Goal: Information Seeking & Learning: Learn about a topic

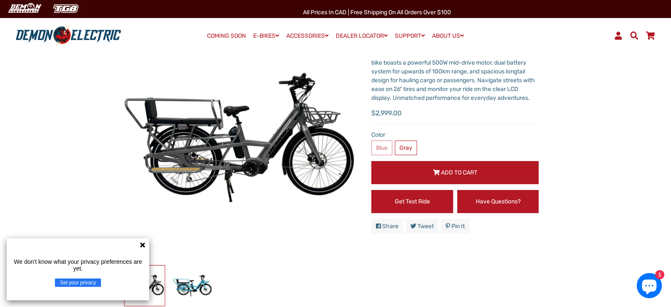
scroll to position [67, 0]
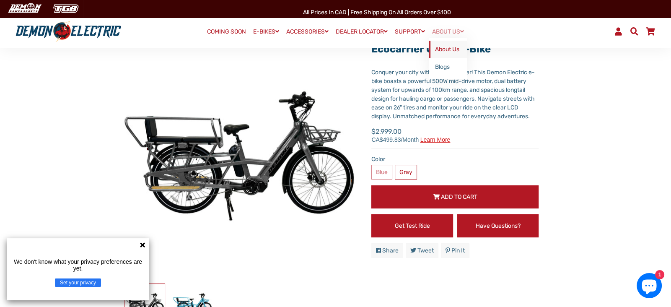
click at [445, 47] on link "About Us" at bounding box center [448, 50] width 38 height 18
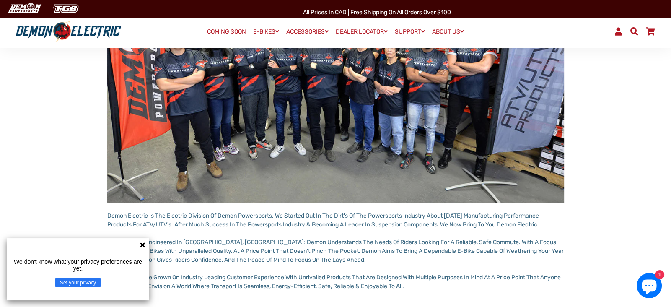
scroll to position [167, 0]
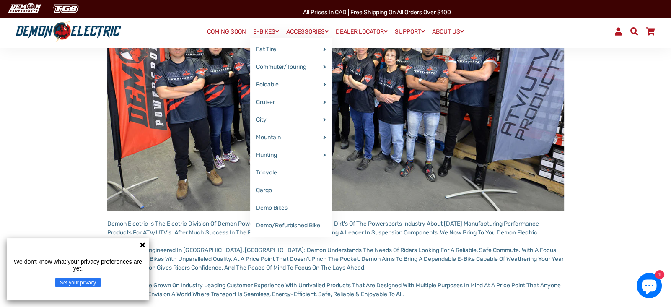
click at [266, 29] on link "E-BIKES" at bounding box center [266, 32] width 32 height 12
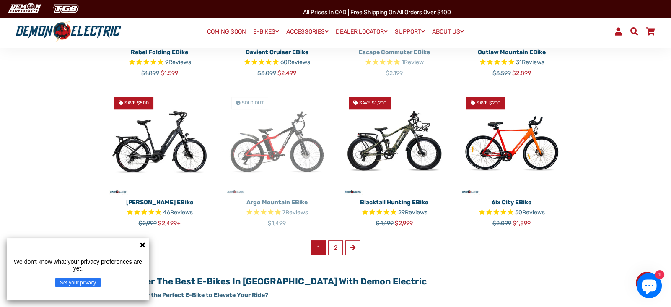
scroll to position [487, 0]
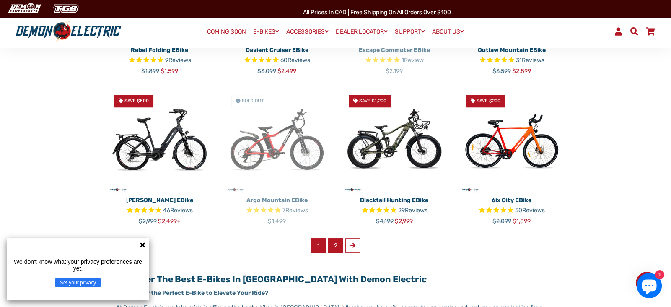
click at [333, 248] on link "2" at bounding box center [335, 245] width 15 height 15
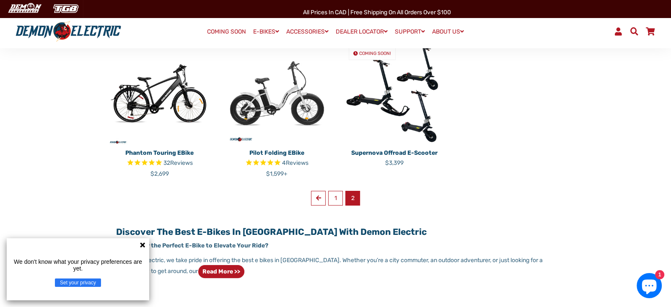
scroll to position [235, 0]
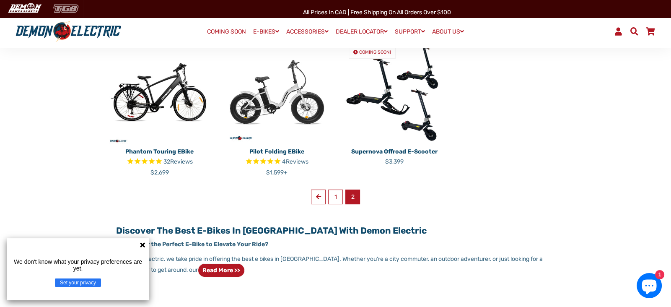
click at [68, 11] on img at bounding box center [66, 9] width 34 height 14
click at [336, 193] on link "1" at bounding box center [335, 197] width 15 height 15
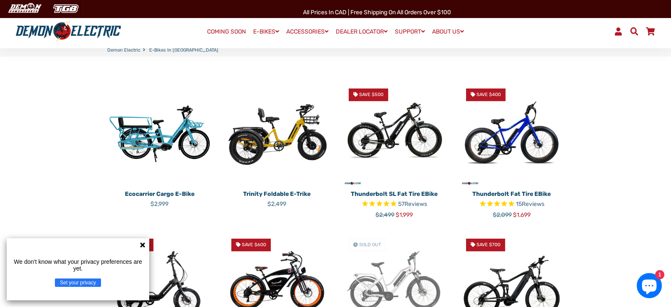
scroll to position [201, 0]
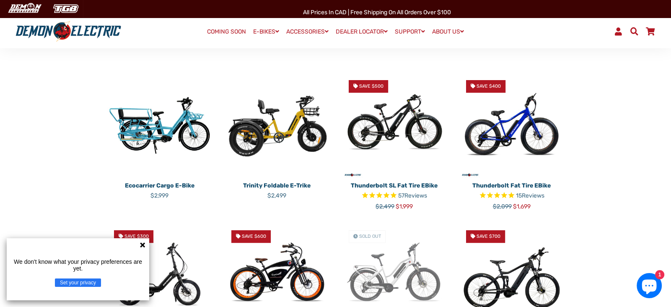
click at [267, 137] on img at bounding box center [277, 125] width 105 height 105
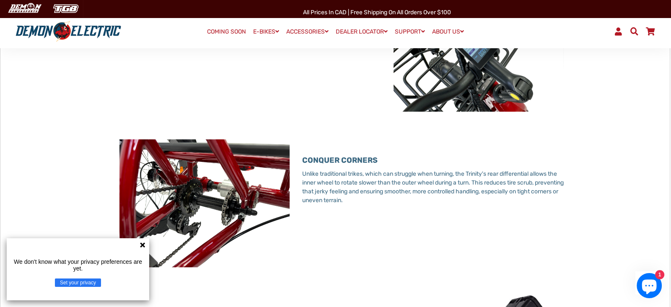
scroll to position [1057, 0]
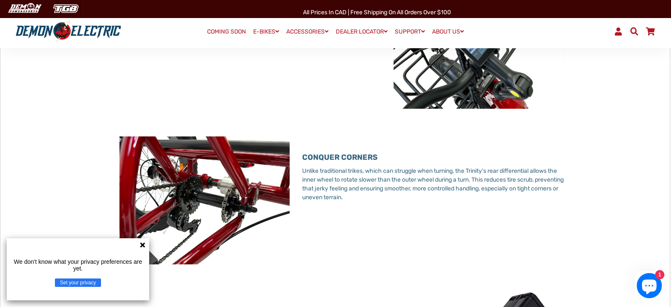
click at [226, 29] on link "COMING SOON" at bounding box center [226, 32] width 45 height 12
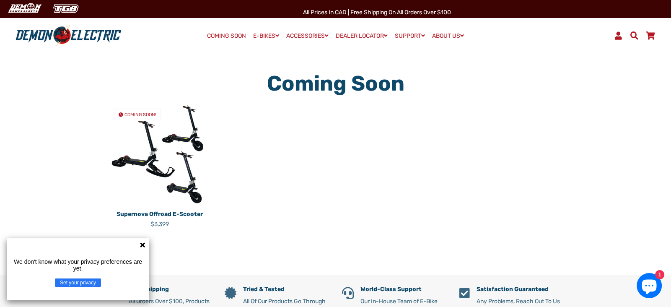
scroll to position [17, 0]
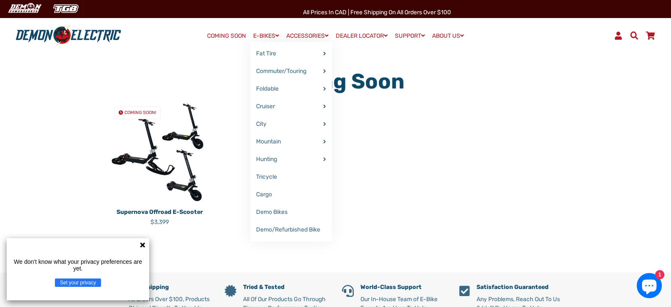
click at [268, 36] on link "E-BIKES" at bounding box center [266, 36] width 32 height 12
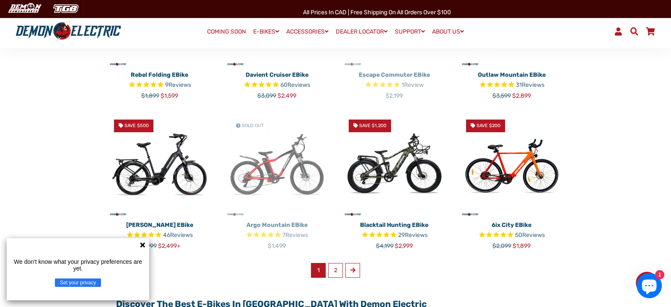
scroll to position [520, 0]
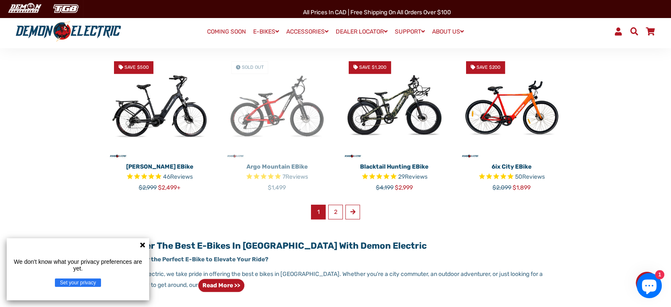
click at [165, 116] on img at bounding box center [159, 107] width 105 height 105
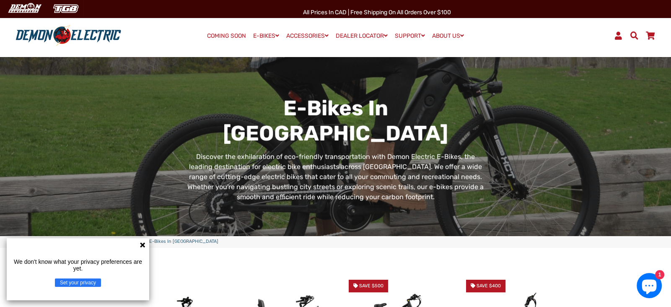
scroll to position [0, 0]
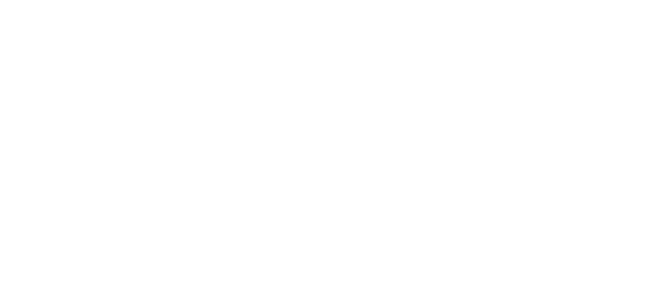
select select "******"
